Goal: Check status: Check status

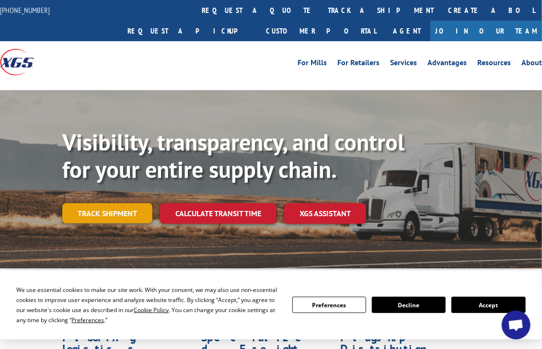
click at [125, 203] on link "Track shipment" at bounding box center [107, 213] width 90 height 20
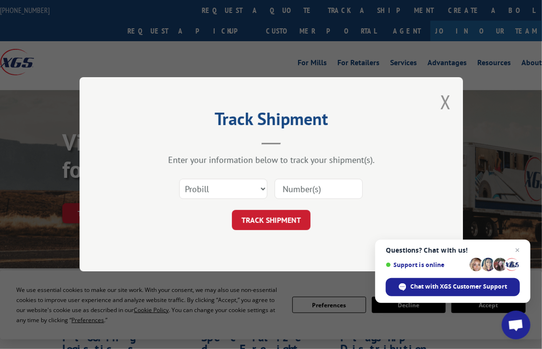
paste input "11967218"
type input "11967218"
click at [285, 220] on button "TRACK SHIPMENT" at bounding box center [271, 220] width 79 height 20
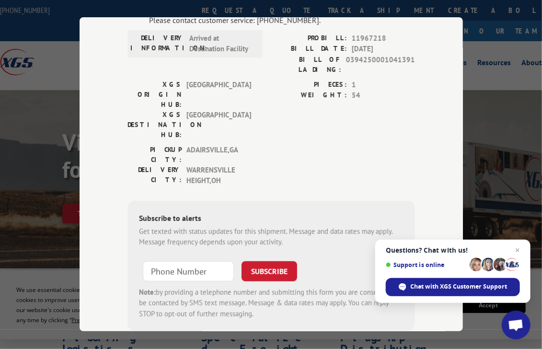
scroll to position [103, 0]
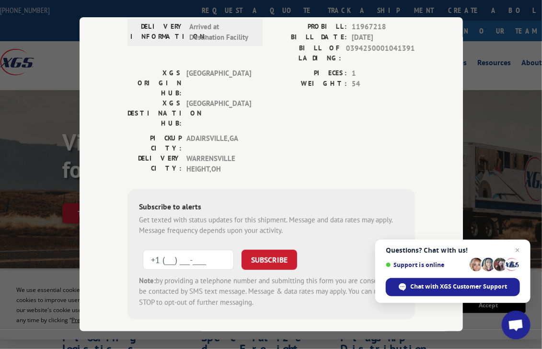
click at [182, 250] on input "+1 (___) ___-____" at bounding box center [188, 260] width 91 height 20
type input "[PHONE_NUMBER]"
click at [261, 250] on button "SUBSCRIBE" at bounding box center [269, 260] width 56 height 20
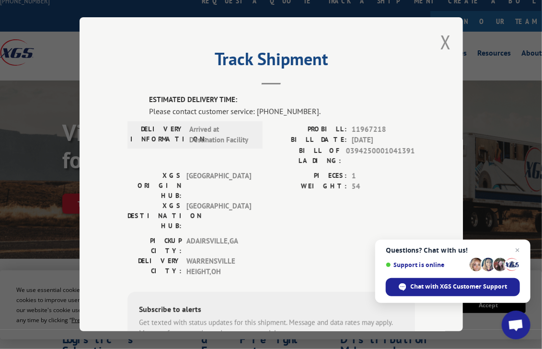
scroll to position [0, 0]
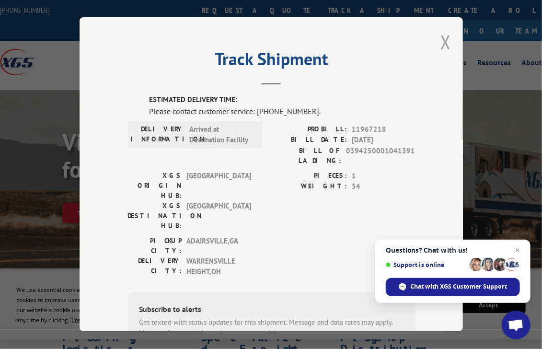
click at [440, 41] on button "Close modal" at bounding box center [445, 41] width 11 height 25
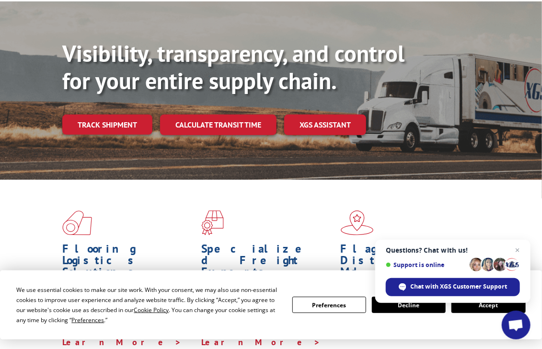
scroll to position [87, 0]
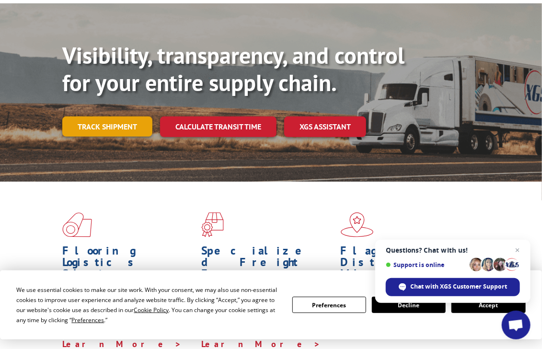
click at [120, 116] on link "Track shipment" at bounding box center [107, 126] width 90 height 20
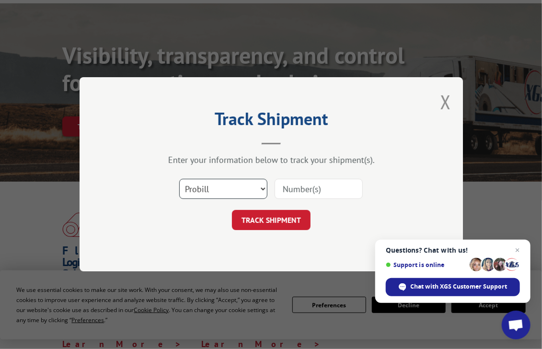
click at [223, 190] on select "Select category... Probill BOL PO" at bounding box center [223, 189] width 88 height 20
select select "bol"
click at [179, 179] on select "Select category... Probill BOL PO" at bounding box center [223, 189] width 88 height 20
paste input "11967218"
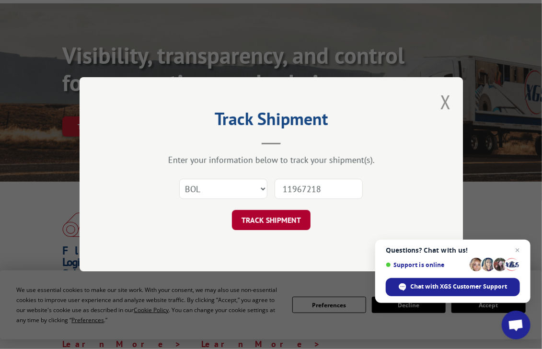
type input "11967218"
click at [251, 224] on button "TRACK SHIPMENT" at bounding box center [271, 220] width 79 height 20
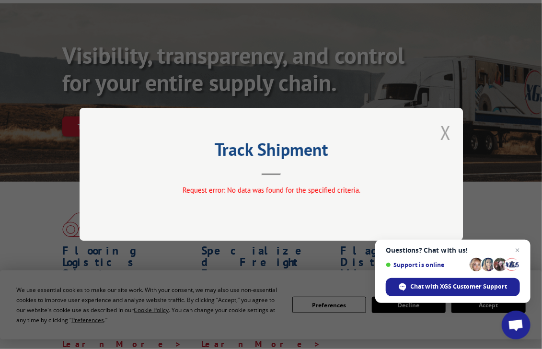
click at [446, 132] on button "Close modal" at bounding box center [445, 132] width 11 height 25
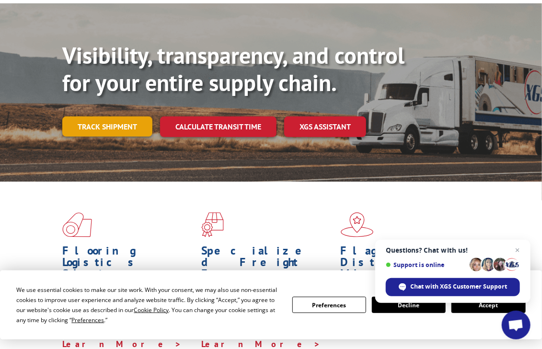
click at [130, 116] on link "Track shipment" at bounding box center [107, 126] width 90 height 20
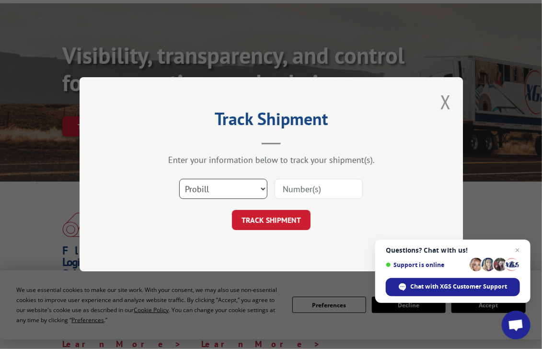
click at [214, 184] on select "Select category... Probill BOL PO" at bounding box center [223, 189] width 88 height 20
select select "po"
click at [179, 179] on select "Select category... Probill BOL PO" at bounding box center [223, 189] width 88 height 20
paste input "11967218"
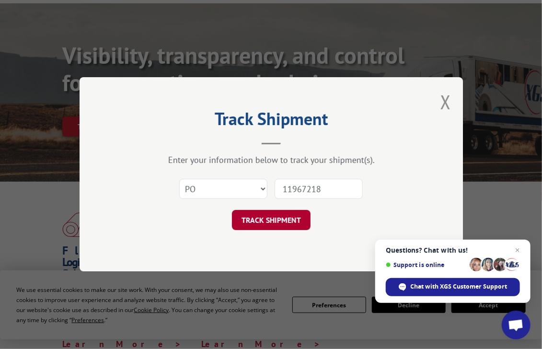
type input "11967218"
click at [279, 221] on button "TRACK SHIPMENT" at bounding box center [271, 220] width 79 height 20
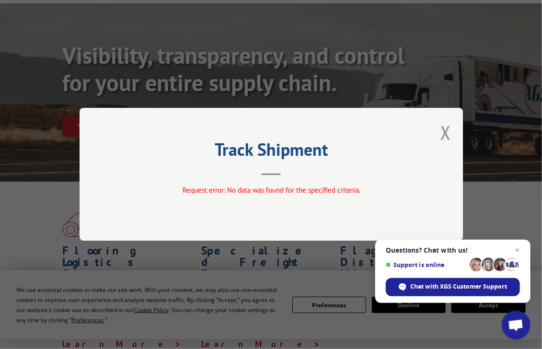
click at [445, 130] on button "Close modal" at bounding box center [445, 132] width 11 height 25
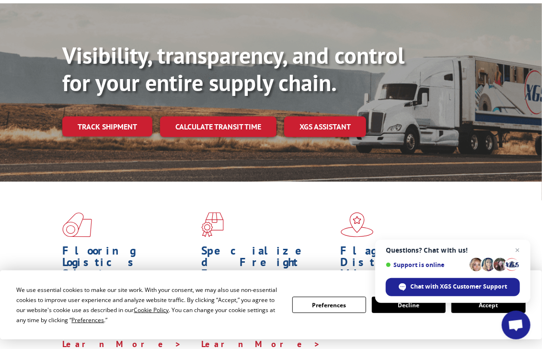
click at [114, 116] on link "Track shipment" at bounding box center [107, 126] width 90 height 20
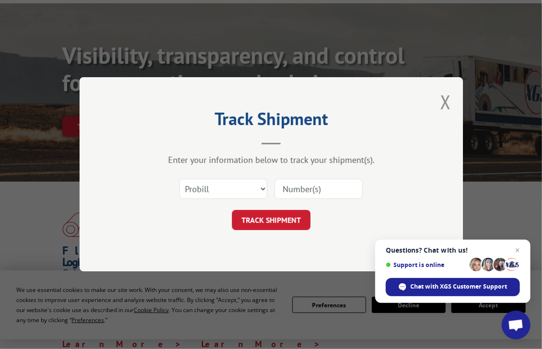
click at [303, 191] on input at bounding box center [319, 189] width 88 height 20
paste input "11967218"
type input "11967218"
click at [275, 218] on button "TRACK SHIPMENT" at bounding box center [271, 220] width 79 height 20
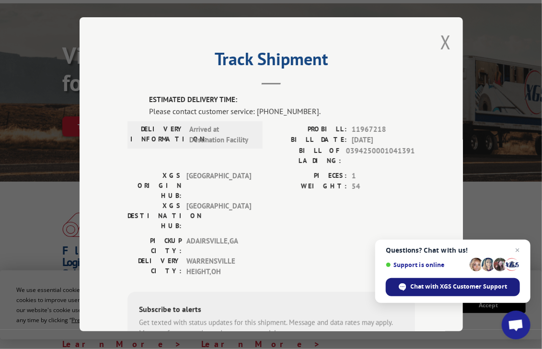
click at [422, 284] on span "Chat with XGS Customer Support" at bounding box center [459, 286] width 97 height 9
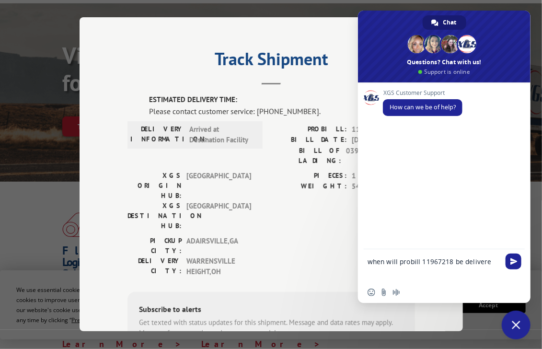
type textarea "when will probill 11967218 be delivered"
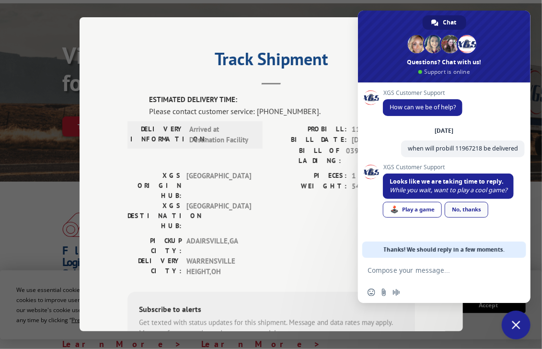
click at [471, 212] on link "No, thanks" at bounding box center [467, 210] width 44 height 16
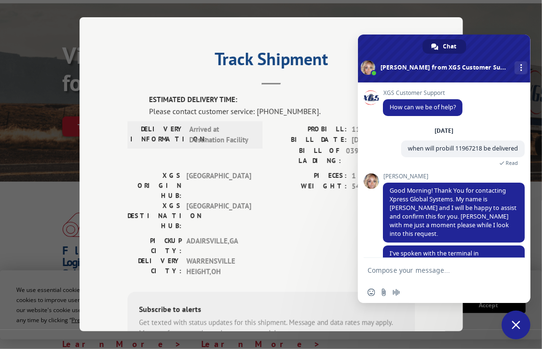
scroll to position [27, 0]
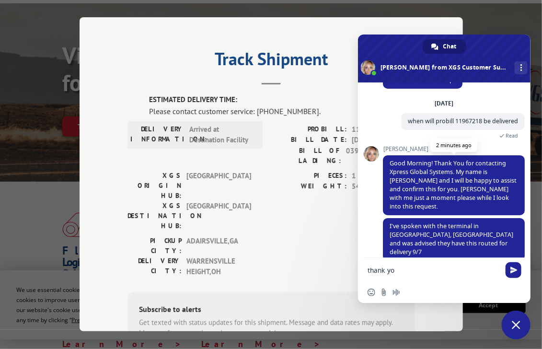
type textarea "thank you"
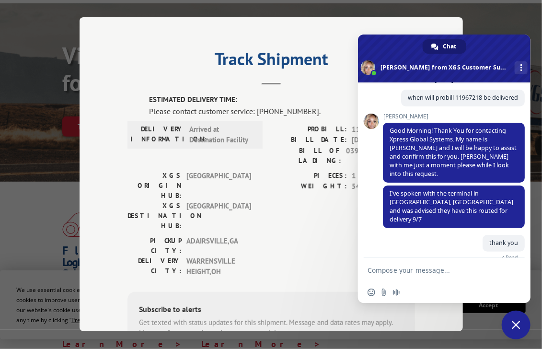
scroll to position [149, 0]
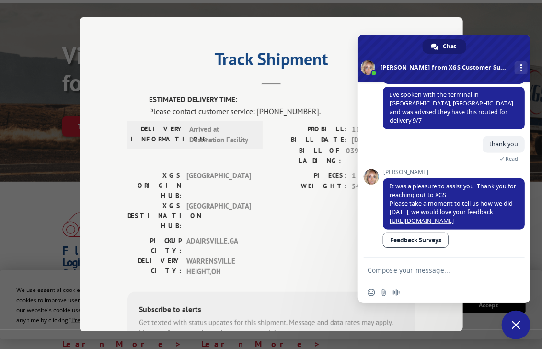
click at [515, 324] on span "Close chat" at bounding box center [516, 324] width 9 height 9
